Goal: Task Accomplishment & Management: Use online tool/utility

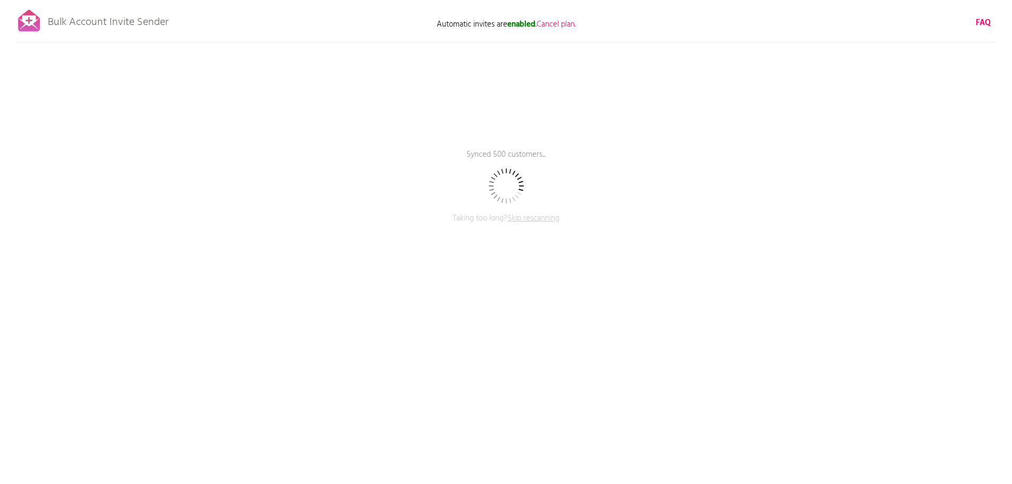
click at [537, 220] on span "Skip rescanning" at bounding box center [533, 218] width 52 height 13
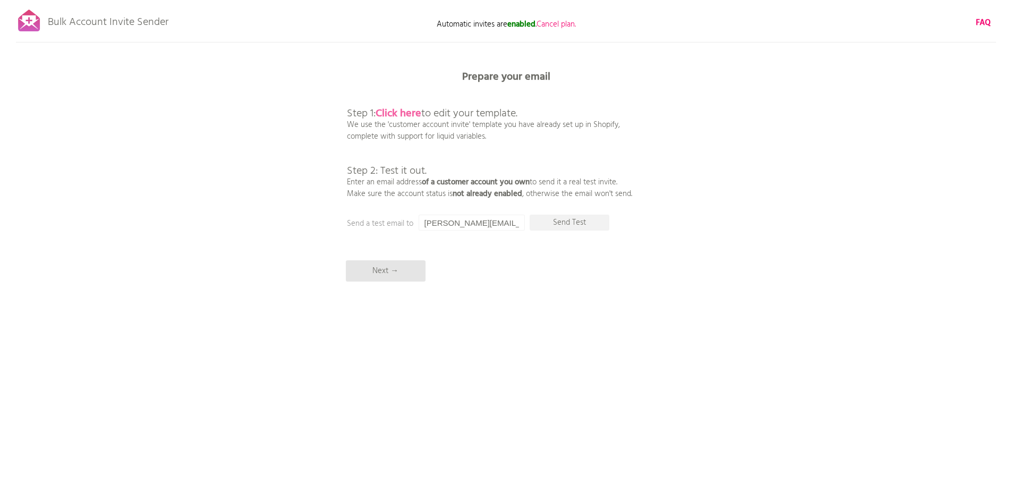
click at [393, 109] on b "Click here" at bounding box center [398, 113] width 46 height 17
click at [374, 273] on p "Next →" at bounding box center [386, 270] width 80 height 21
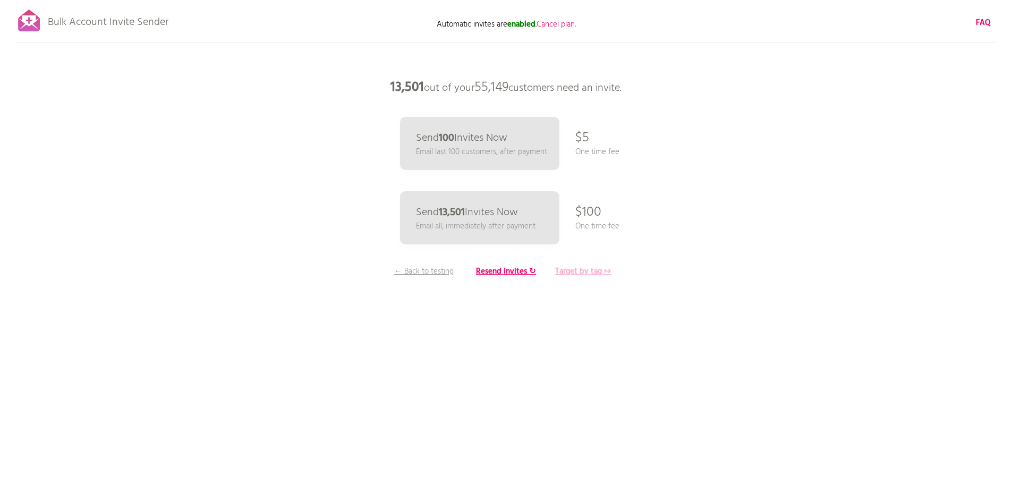
click at [582, 276] on b "Target by tag ↦" at bounding box center [583, 271] width 56 height 13
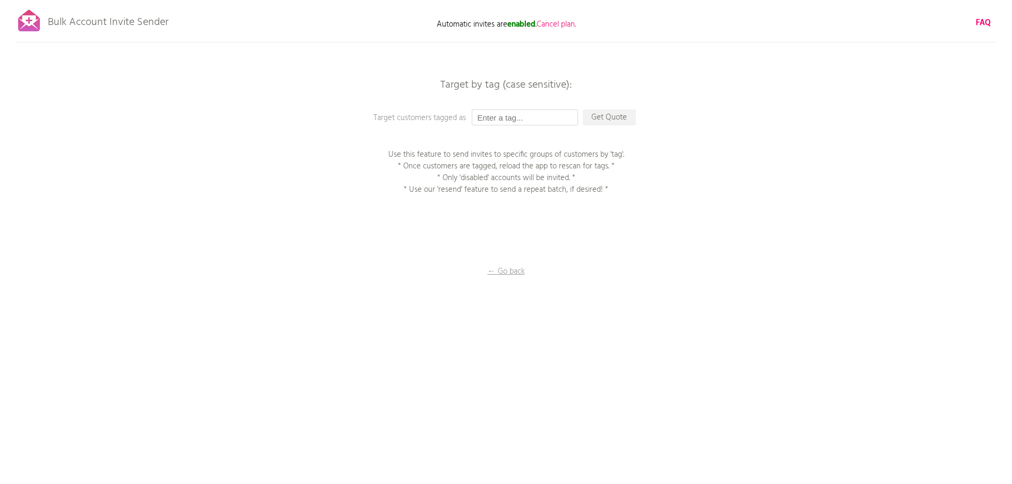
click at [495, 118] on input "text" at bounding box center [525, 117] width 106 height 16
paste input "MT0625"
click at [614, 121] on p "Get Quote" at bounding box center [609, 117] width 53 height 16
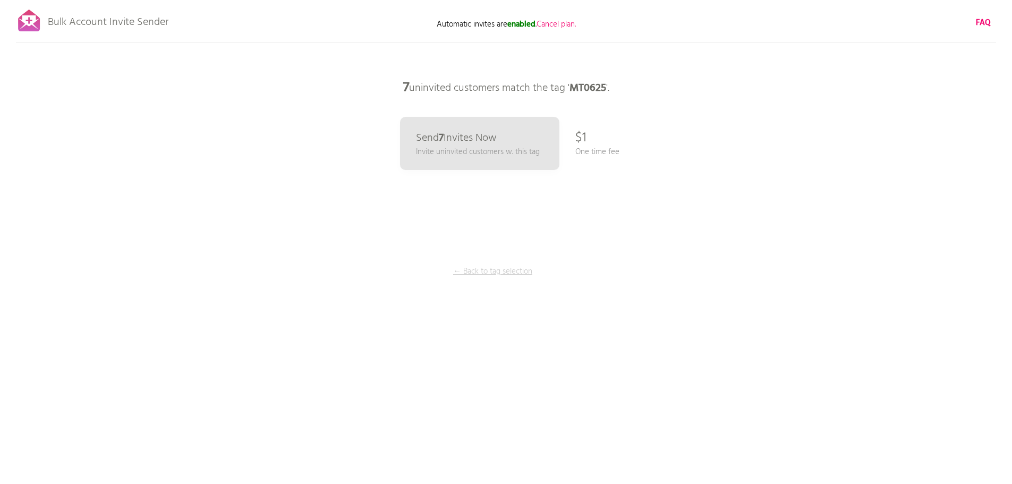
click at [505, 273] on p "← Back to tag selection" at bounding box center [493, 272] width 80 height 12
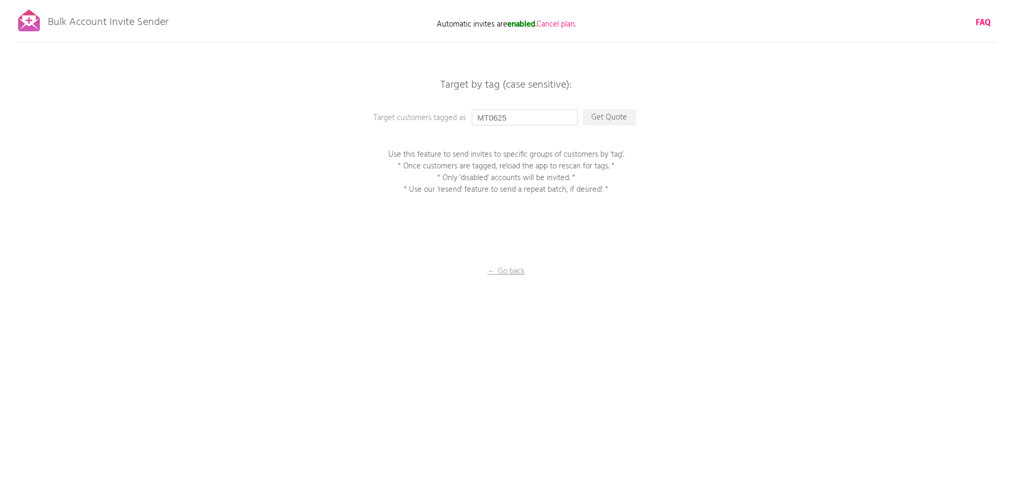
drag, startPoint x: 509, startPoint y: 117, endPoint x: 517, endPoint y: 117, distance: 7.4
click at [509, 117] on input "MT0625" at bounding box center [525, 117] width 106 height 16
drag, startPoint x: 517, startPoint y: 117, endPoint x: 464, endPoint y: 117, distance: 53.6
click at [464, 0] on div "Target by tag (case sensitive): Target customers tagged as MT0625 Get Quote Use…" at bounding box center [506, 0] width 1012 height 0
paste input "J01"
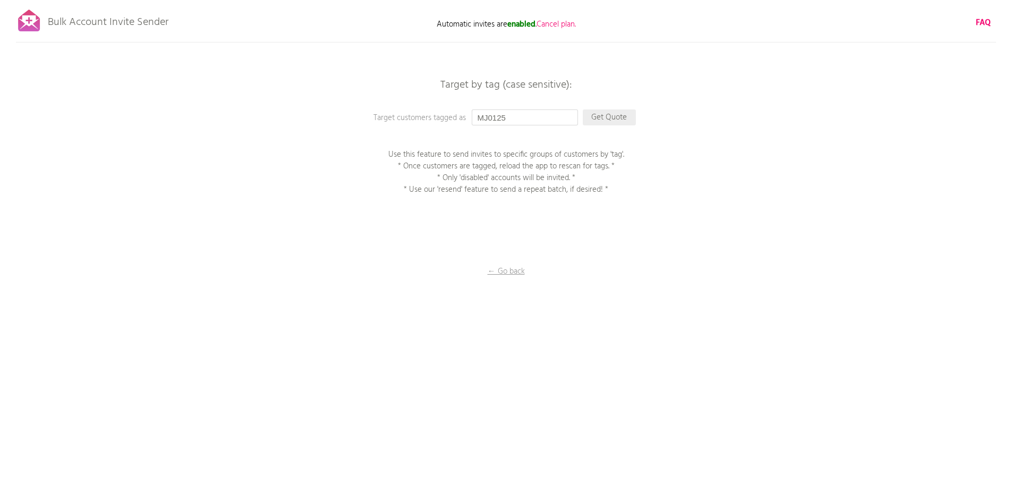
type input "MJ0125"
click at [621, 116] on p "Get Quote" at bounding box center [609, 117] width 53 height 16
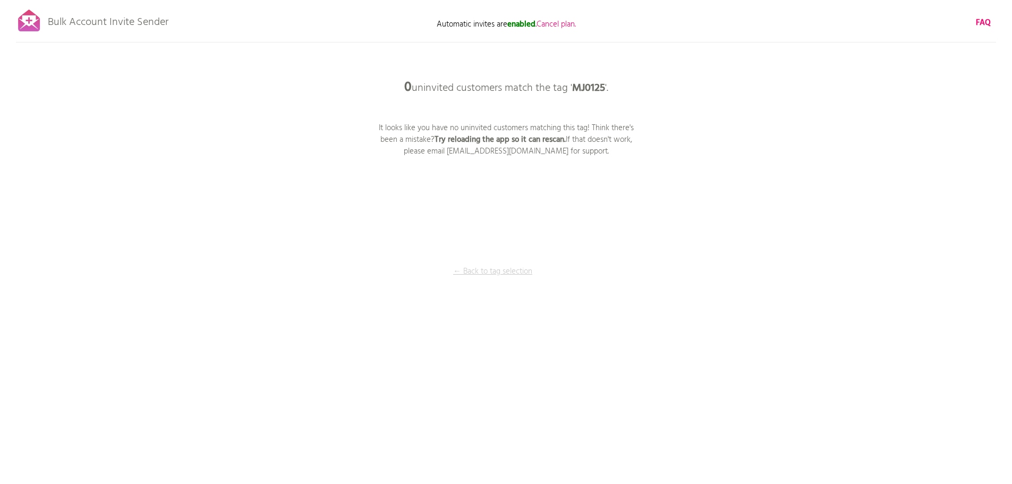
click at [494, 273] on p "← Back to tag selection" at bounding box center [493, 272] width 80 height 12
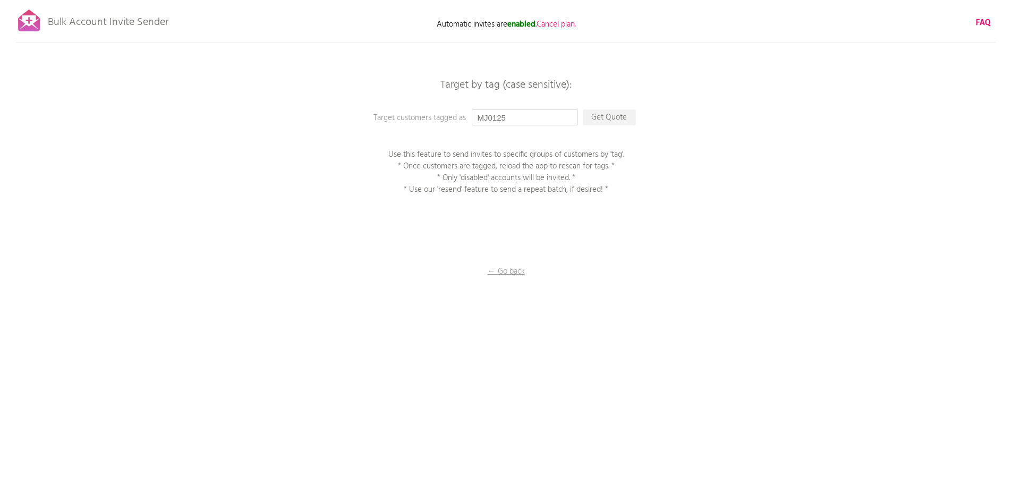
click at [515, 124] on input "MJ0125" at bounding box center [525, 117] width 106 height 16
drag, startPoint x: 515, startPoint y: 118, endPoint x: 461, endPoint y: 118, distance: 53.6
click at [461, 0] on div "Target by tag (case sensitive): Target customers tagged as MJ0125 Get Quote Use…" at bounding box center [506, 0] width 1012 height 0
click at [596, 119] on p "Get Quote" at bounding box center [609, 117] width 53 height 16
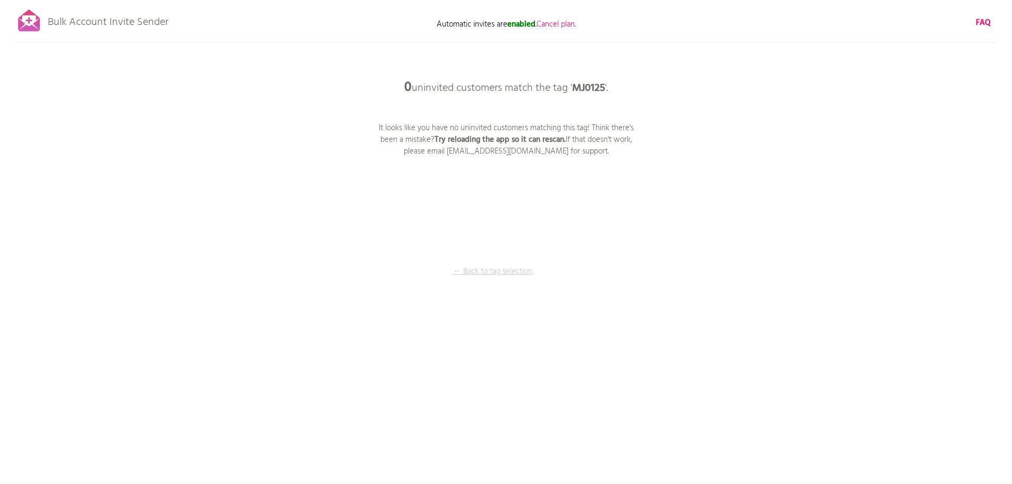
click at [501, 277] on p "← Back to tag selection" at bounding box center [493, 272] width 80 height 12
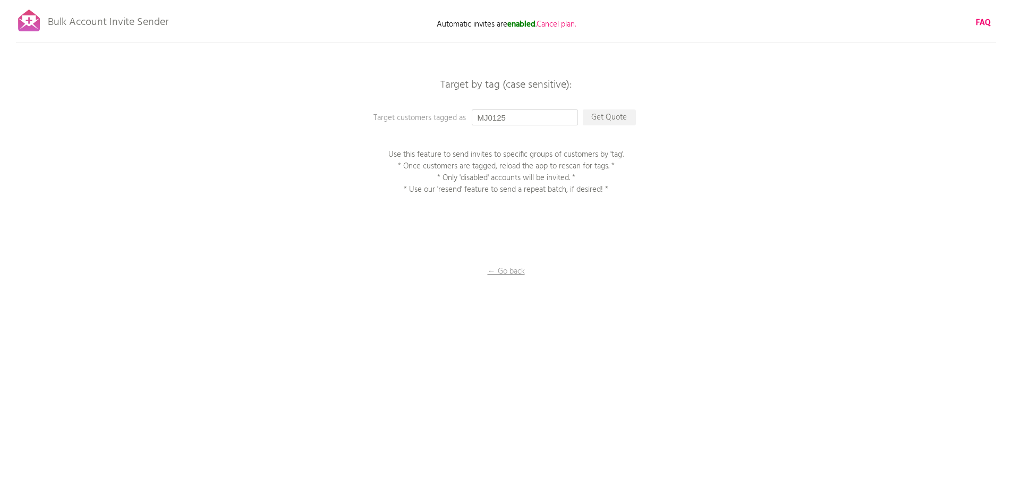
click at [512, 116] on input "MJ0125" at bounding box center [525, 117] width 106 height 16
drag, startPoint x: 519, startPoint y: 115, endPoint x: 413, endPoint y: 103, distance: 106.8
click at [413, 103] on div "Bulk Account Invite Sender Automatic invites are enabled . Cancel plan. FAQ Ski…" at bounding box center [506, 186] width 1012 height 372
type input "mj0125"
click at [610, 123] on p "Get Quote" at bounding box center [609, 117] width 53 height 16
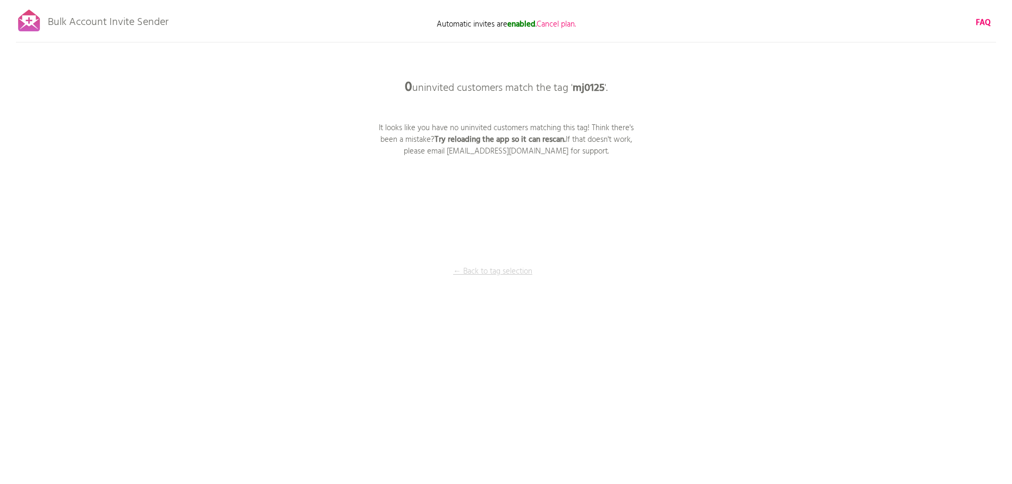
click at [494, 277] on p "← Back to tag selection" at bounding box center [493, 272] width 80 height 12
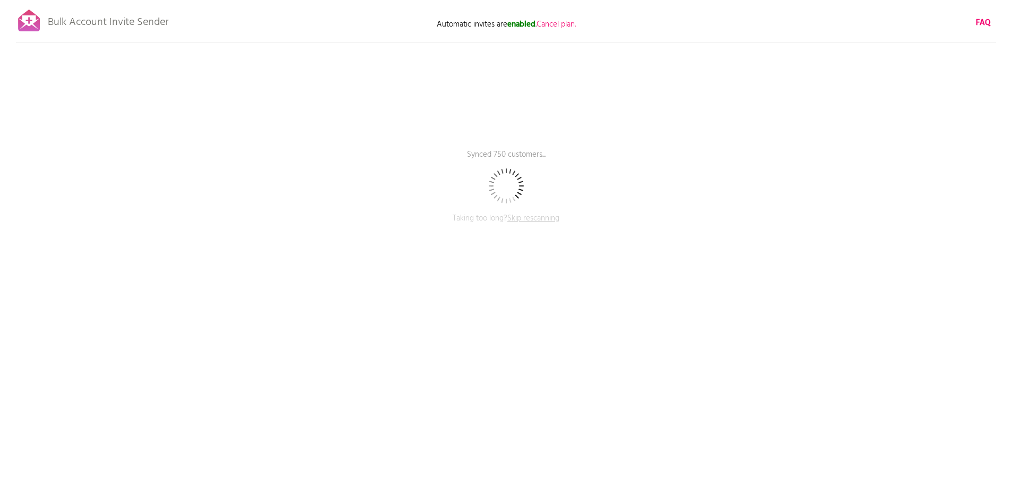
click at [521, 223] on span "Skip rescanning" at bounding box center [533, 218] width 52 height 13
click at [528, 219] on span "Skip rescanning" at bounding box center [533, 218] width 52 height 13
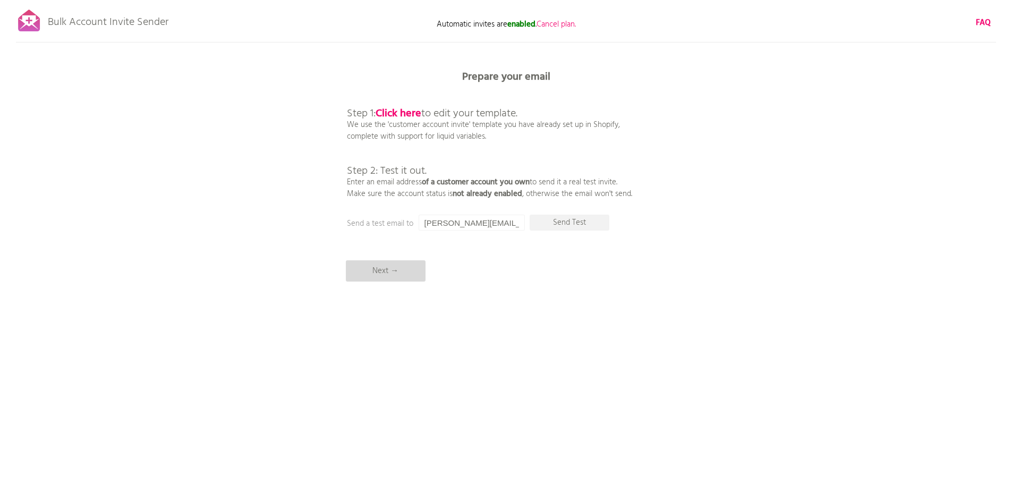
click at [401, 273] on p "Next →" at bounding box center [386, 270] width 80 height 21
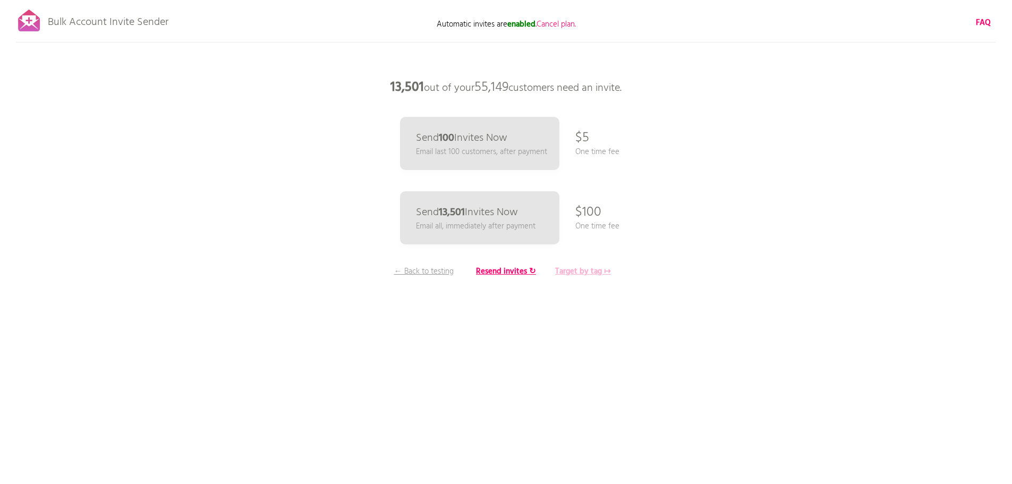
click at [584, 273] on b "Target by tag ↦" at bounding box center [583, 271] width 56 height 13
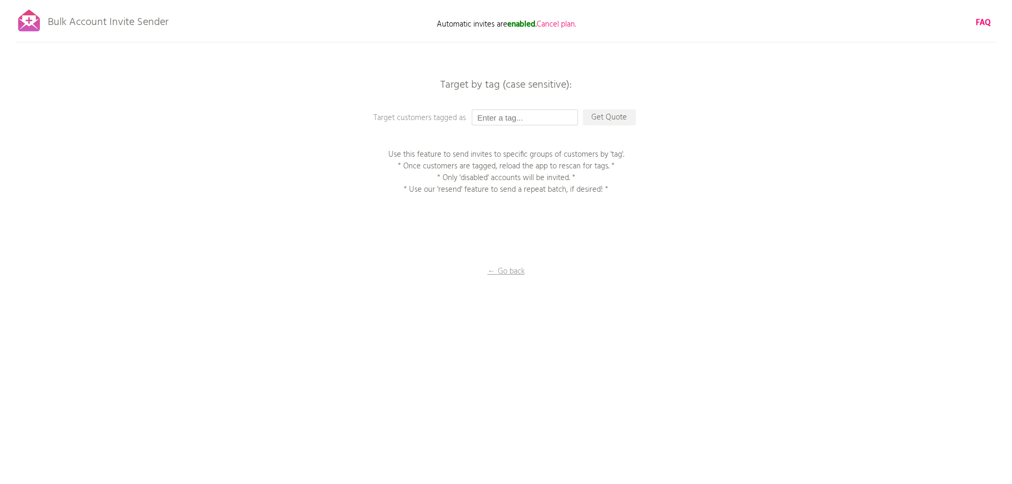
click at [501, 116] on input "text" at bounding box center [525, 117] width 106 height 16
click at [629, 117] on p "Get Quote" at bounding box center [609, 117] width 53 height 16
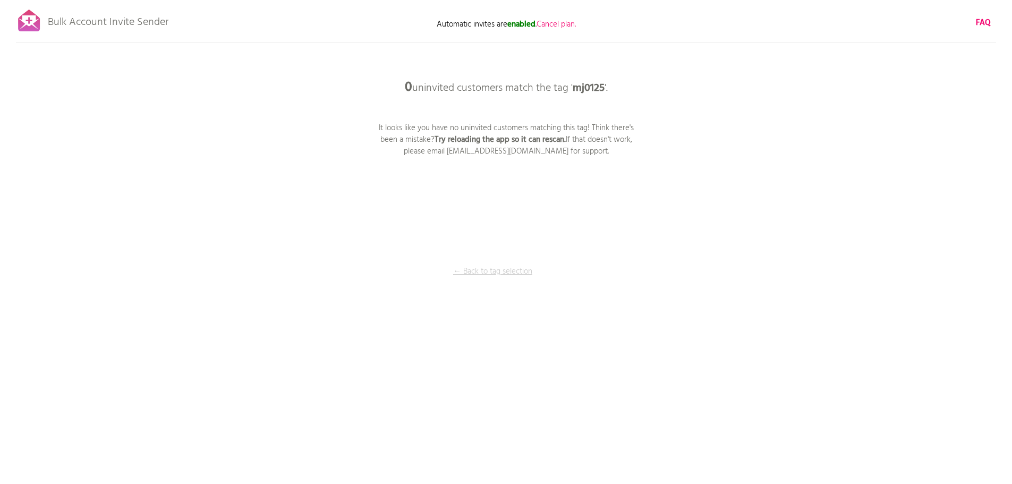
click at [506, 277] on p "← Back to tag selection" at bounding box center [493, 272] width 80 height 12
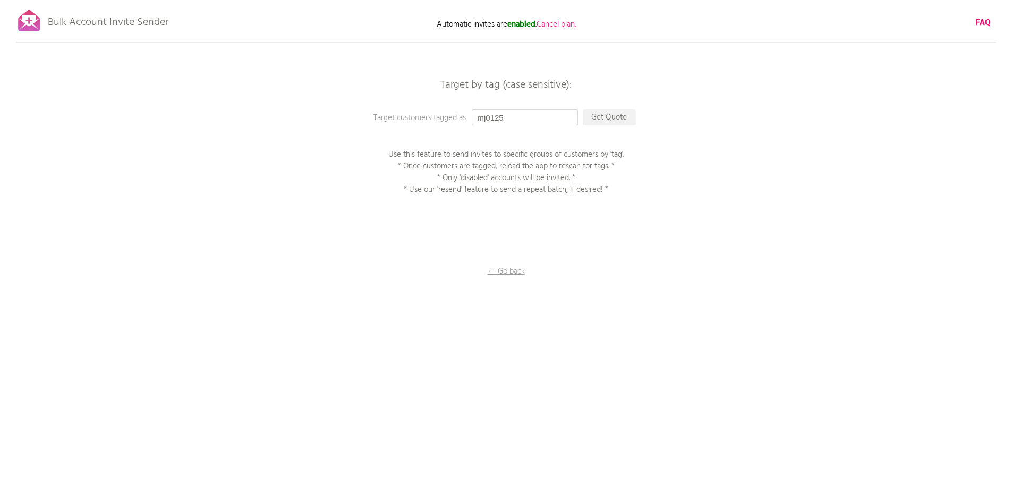
click at [527, 118] on input "mj0125" at bounding box center [525, 117] width 106 height 16
drag, startPoint x: 531, startPoint y: 117, endPoint x: 450, endPoint y: 119, distance: 80.7
click at [450, 0] on div "Target by tag (case sensitive): Target customers tagged as mj0125 Get Quote Use…" at bounding box center [506, 0] width 1012 height 0
paste input "MJ02"
click at [603, 113] on p "Get Quote" at bounding box center [609, 117] width 53 height 16
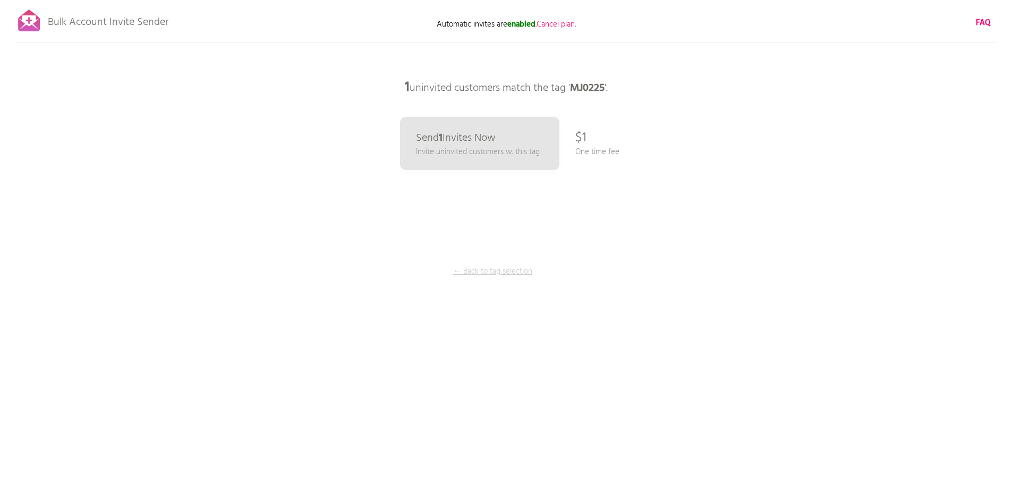
click at [487, 269] on p "← Back to tag selection" at bounding box center [493, 272] width 80 height 12
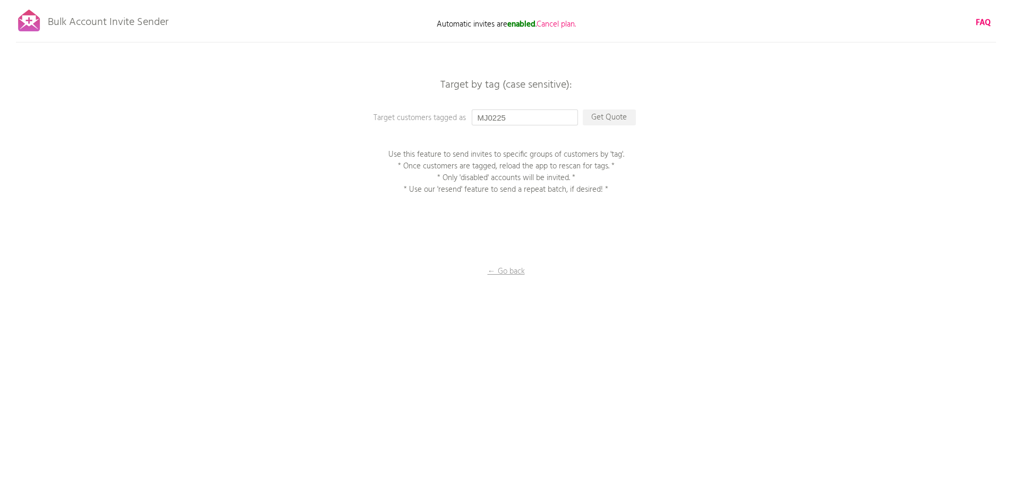
click at [508, 121] on input "MJ0225" at bounding box center [525, 117] width 106 height 16
drag, startPoint x: 509, startPoint y: 120, endPoint x: 459, endPoint y: 120, distance: 49.9
click at [459, 0] on div "Target by tag (case sensitive): Target customers tagged as MJ0225 Get Quote Use…" at bounding box center [506, 0] width 1012 height 0
paste input "304"
type input "MJ030425"
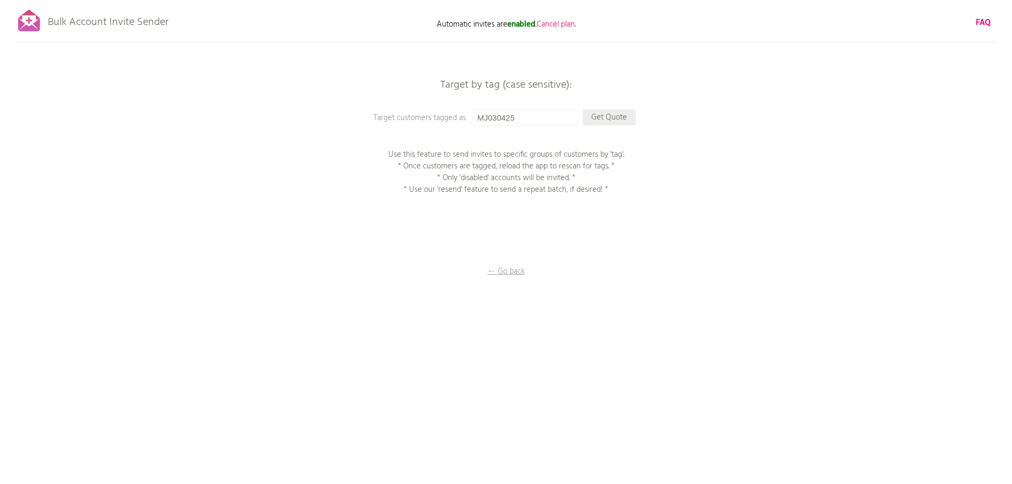
click at [601, 119] on p "Get Quote" at bounding box center [609, 117] width 53 height 16
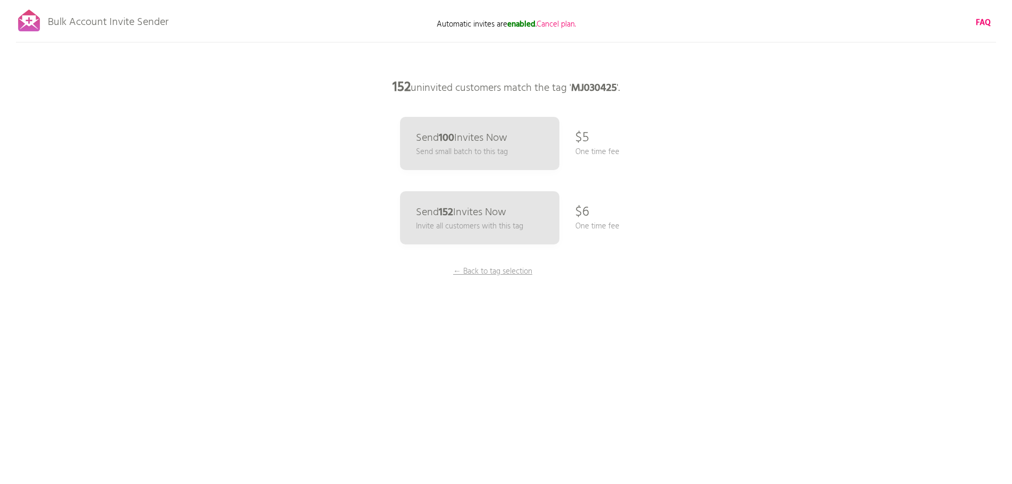
click at [534, 211] on link "Send 152 Invites Now Invite all customers with this tag" at bounding box center [479, 217] width 159 height 53
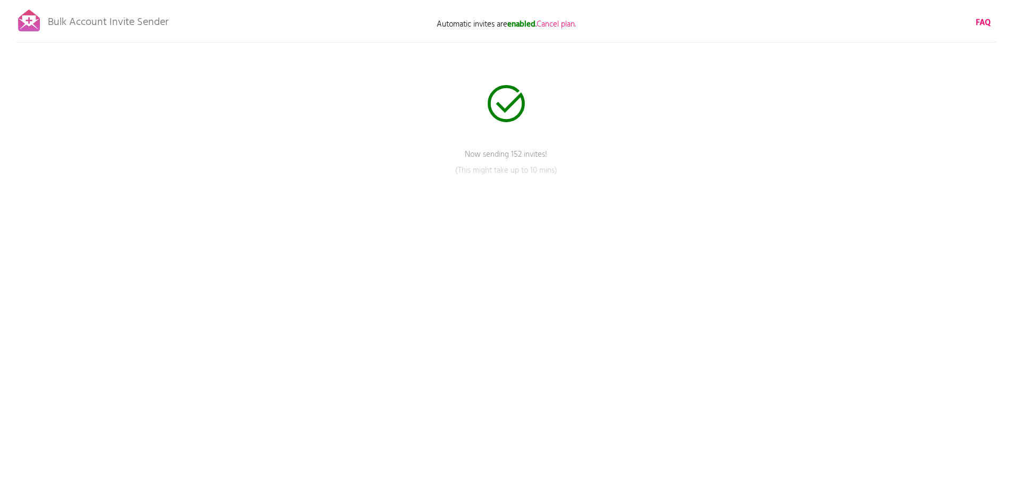
click at [57, 24] on p "Bulk Account Invite Sender" at bounding box center [108, 19] width 121 height 27
click at [25, 19] on div at bounding box center [29, 20] width 27 height 27
click at [18, 13] on div at bounding box center [29, 20] width 27 height 27
click at [538, 304] on link "Back to rescan & compose" at bounding box center [506, 310] width 319 height 27
click at [538, 217] on span "Skip rescanning" at bounding box center [533, 218] width 52 height 13
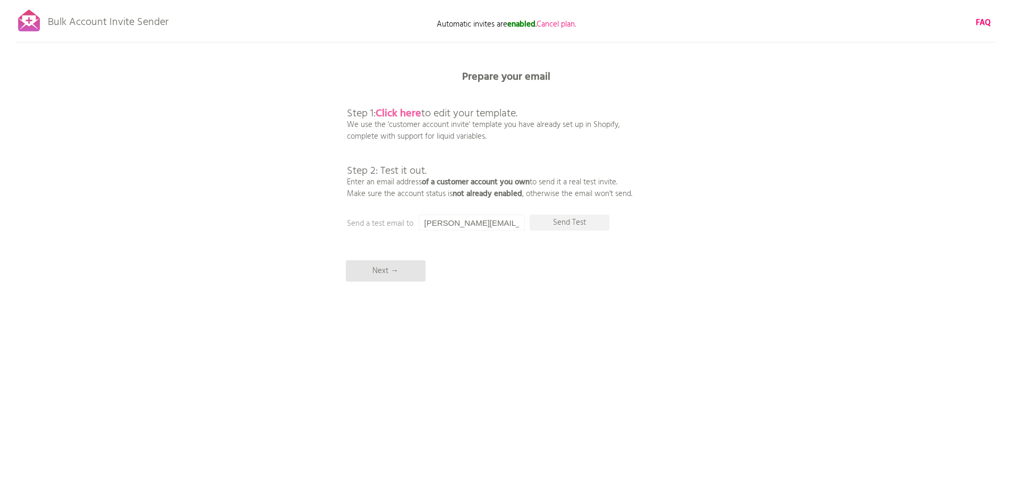
click at [400, 111] on b "Click here" at bounding box center [398, 113] width 46 height 17
click at [399, 271] on p "Next →" at bounding box center [386, 270] width 80 height 21
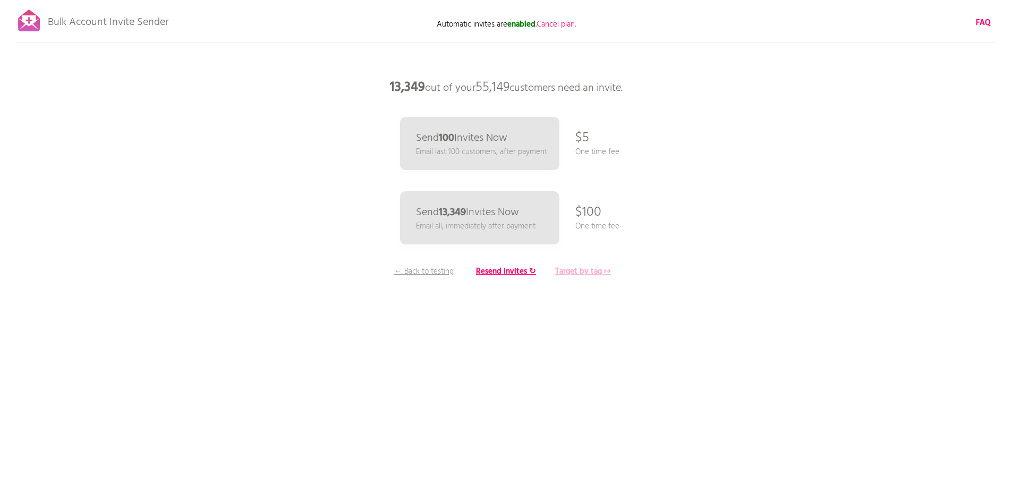
click at [582, 266] on b "Target by tag ↦" at bounding box center [583, 271] width 56 height 13
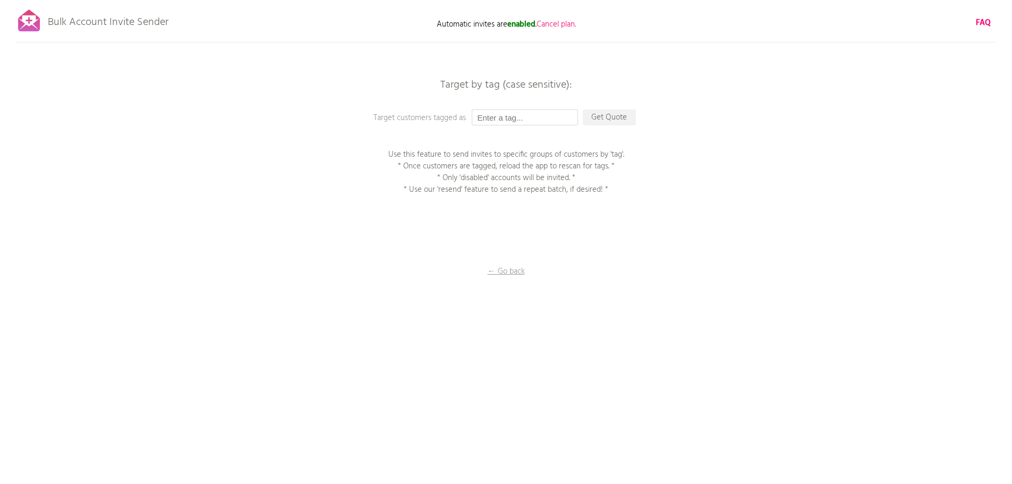
click at [523, 114] on input "text" at bounding box center [525, 117] width 106 height 16
paste input "MJ0625"
click at [588, 117] on p "Get Quote" at bounding box center [609, 117] width 53 height 16
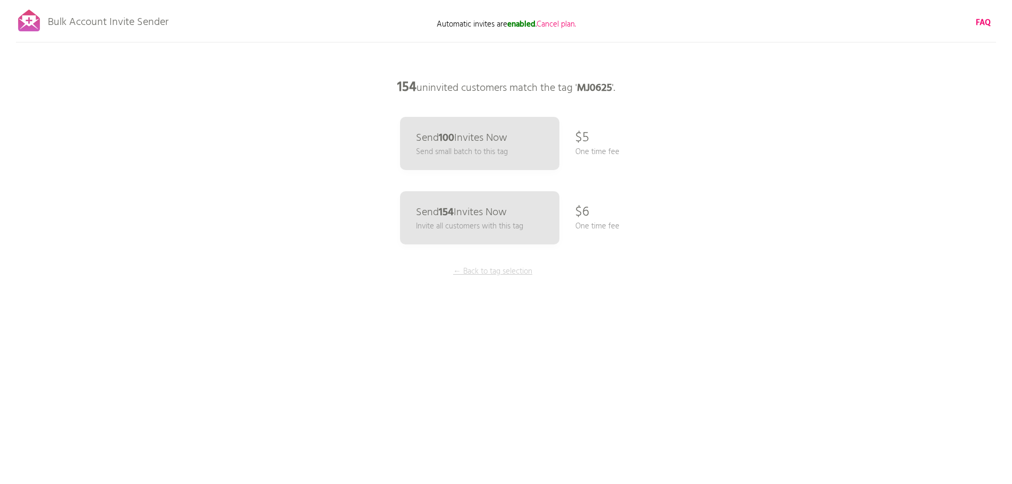
click at [501, 277] on p "← Back to tag selection" at bounding box center [493, 272] width 80 height 12
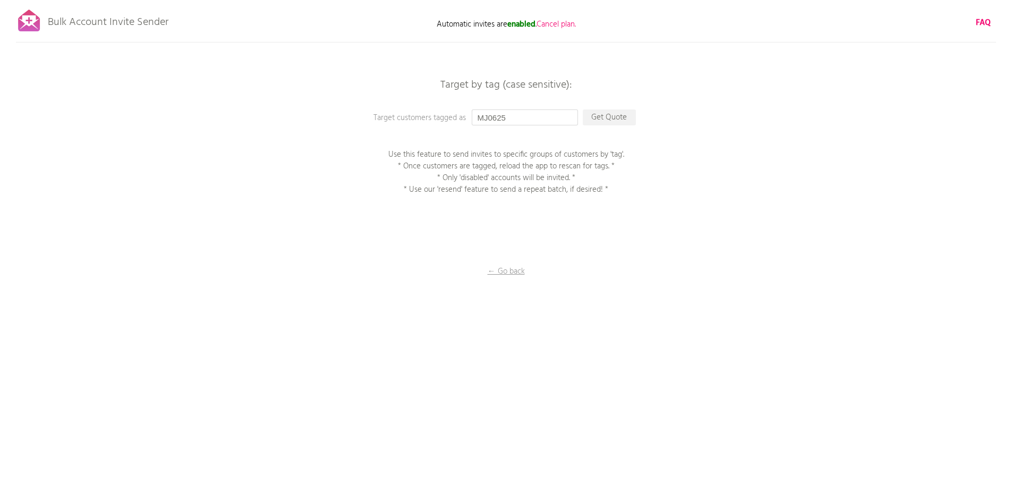
click at [519, 118] on input "MJ0625" at bounding box center [525, 117] width 106 height 16
drag, startPoint x: 527, startPoint y: 117, endPoint x: 455, endPoint y: 117, distance: 72.7
click at [455, 0] on div "Target by tag (case sensitive): Target customers tagged as MJ0625 Get Quote Use…" at bounding box center [506, 0] width 1012 height 0
paste input "5"
click at [615, 115] on p "Get Quote" at bounding box center [609, 117] width 53 height 16
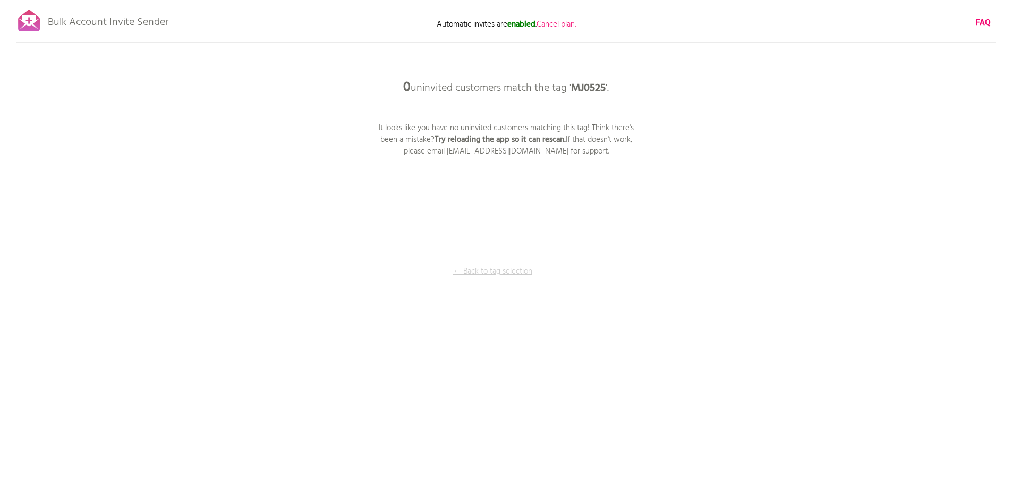
click at [497, 277] on p "← Back to tag selection" at bounding box center [493, 272] width 80 height 12
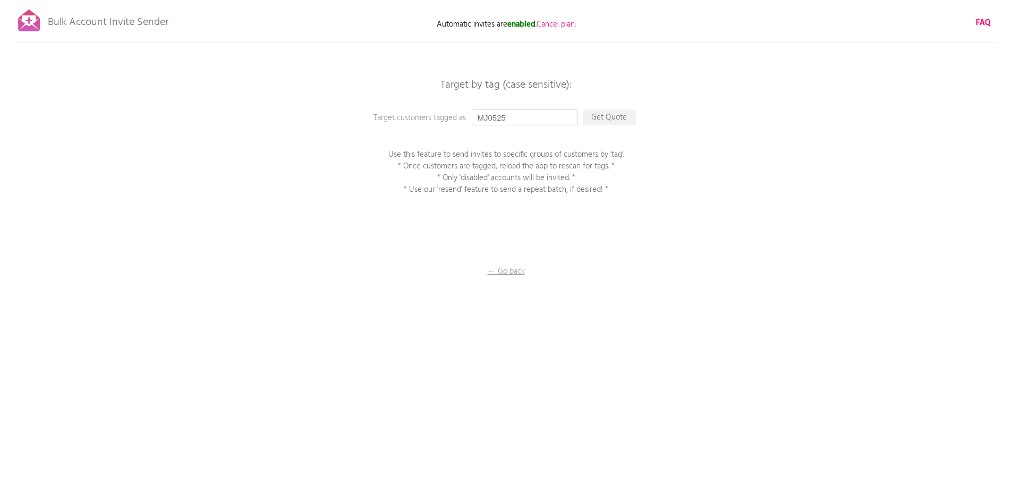
click at [521, 116] on input "MJ0525" at bounding box center [525, 117] width 106 height 16
drag, startPoint x: 511, startPoint y: 115, endPoint x: 430, endPoint y: 114, distance: 80.7
click at [431, 0] on div "Target by tag (case sensitive): Target customers tagged as MJ0525 Get Quote Use…" at bounding box center [506, 0] width 1012 height 0
paste input "6"
click at [598, 116] on p "Get Quote" at bounding box center [609, 117] width 53 height 16
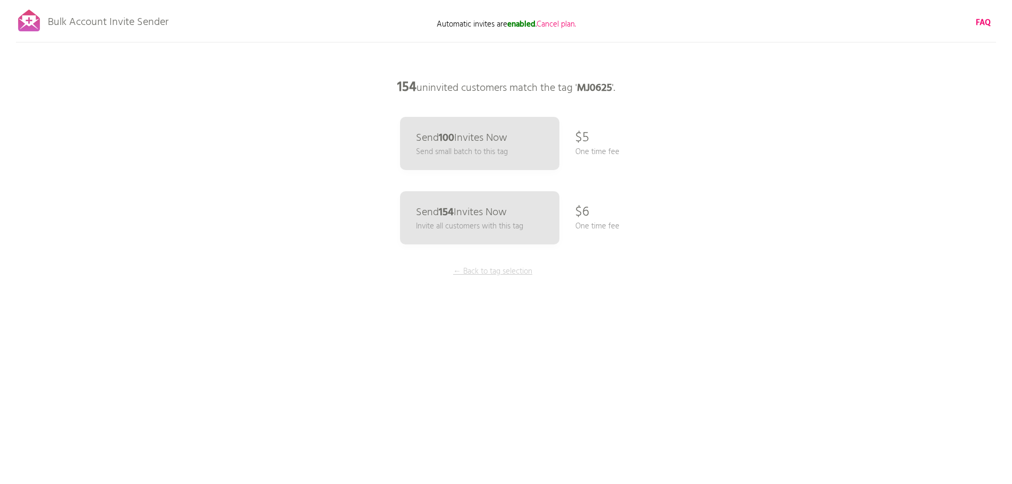
click at [493, 277] on p "← Back to tag selection" at bounding box center [493, 272] width 80 height 12
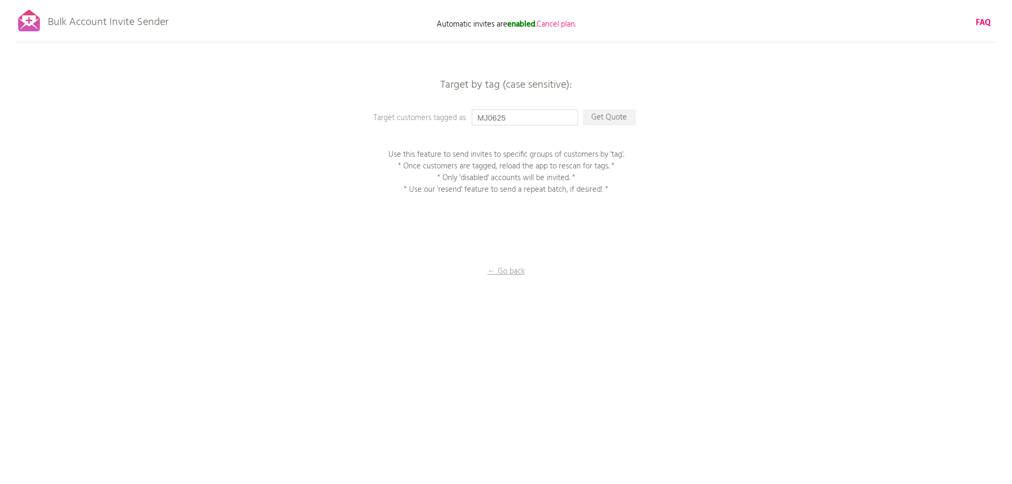
drag, startPoint x: 509, startPoint y: 117, endPoint x: 463, endPoint y: 117, distance: 46.2
click at [463, 0] on div "Target by tag (case sensitive): Target customers tagged as MJ0625 Get Quote Use…" at bounding box center [506, 0] width 1012 height 0
paste input "7"
type input "MJ0725"
click at [611, 123] on p "Get Quote" at bounding box center [609, 117] width 53 height 16
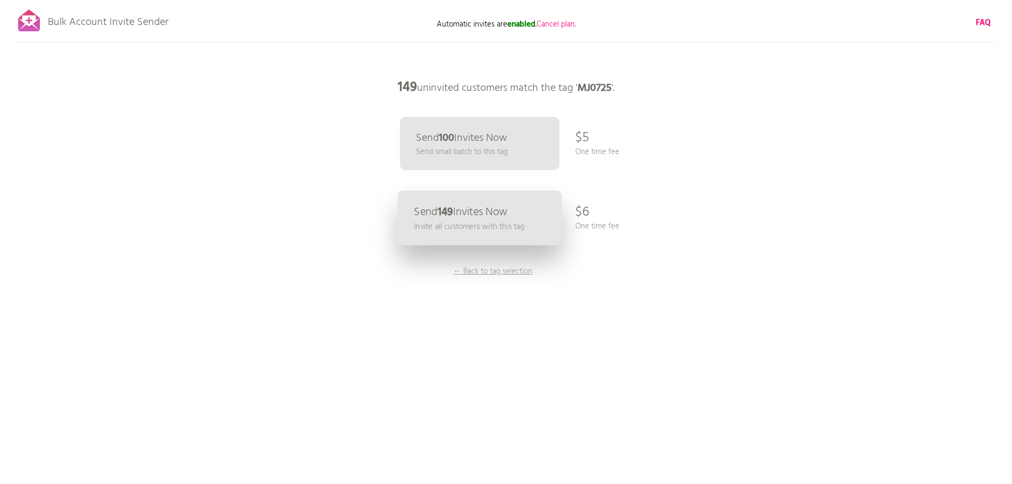
click at [466, 221] on p "Invite all customers with this tag" at bounding box center [469, 226] width 110 height 12
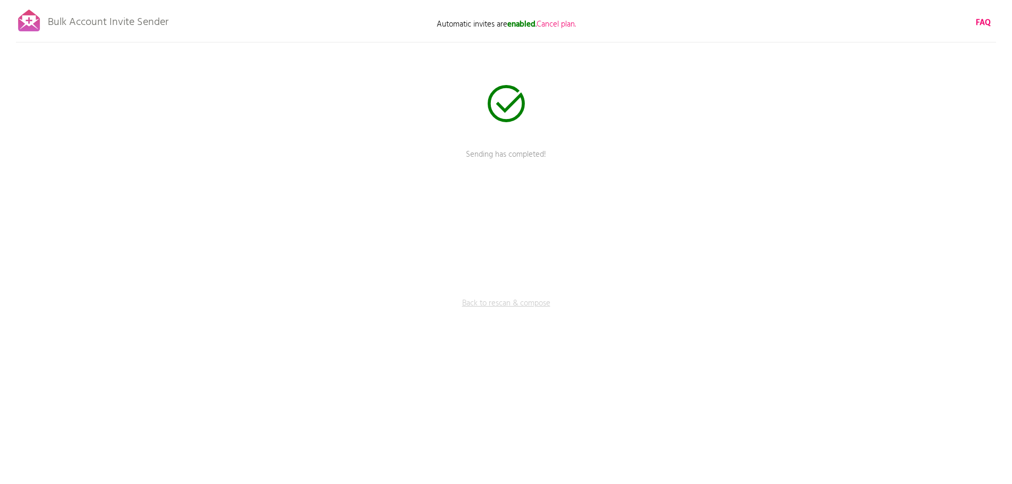
click at [515, 297] on link "Back to rescan & compose" at bounding box center [506, 310] width 319 height 27
